Goal: Task Accomplishment & Management: Manage account settings

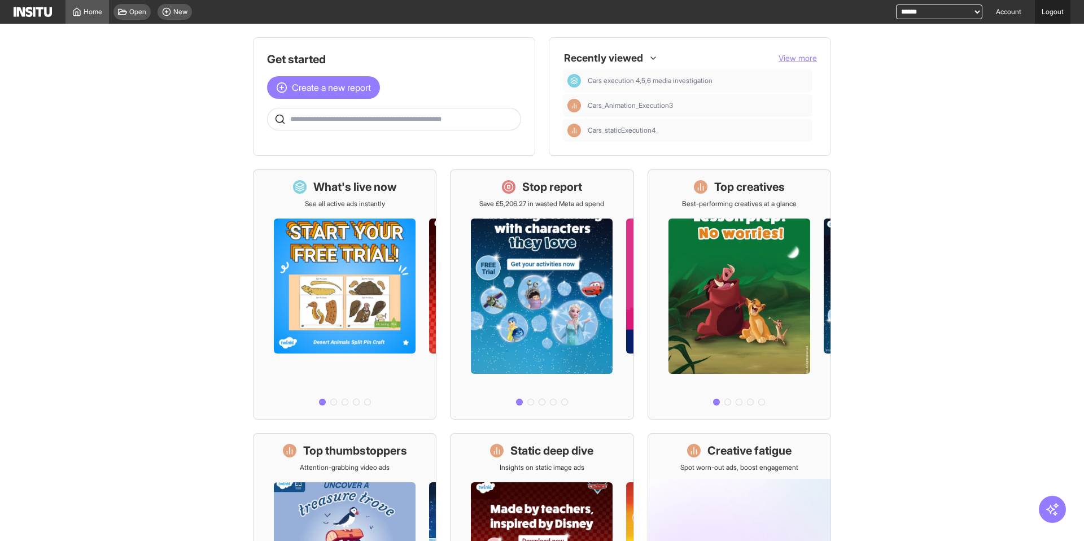
click at [1057, 8] on link "Logout" at bounding box center [1053, 12] width 36 height 24
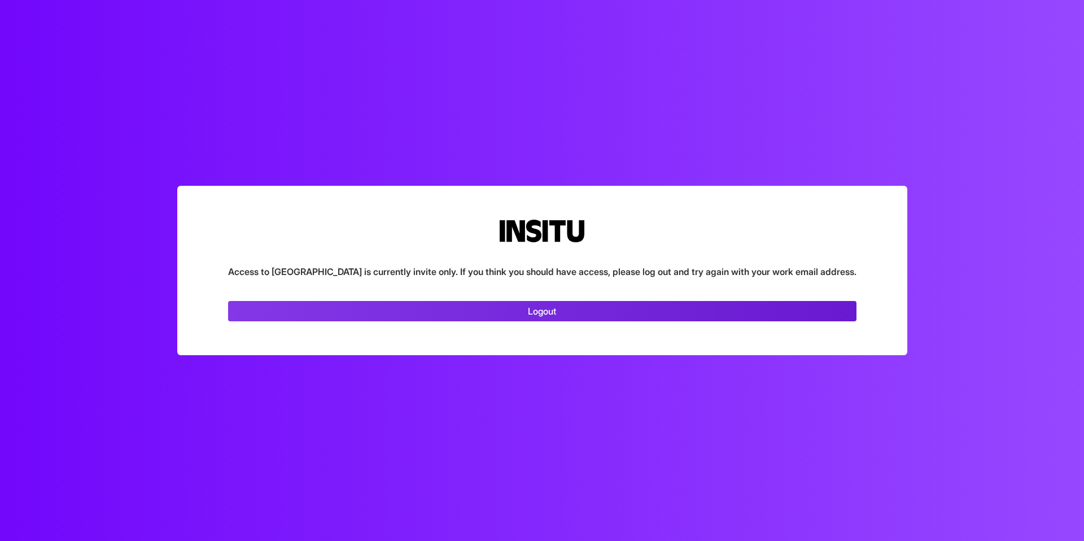
click at [513, 310] on link "Logout" at bounding box center [542, 311] width 628 height 20
click at [566, 307] on link "Logout" at bounding box center [542, 311] width 628 height 20
